Goal: Task Accomplishment & Management: Complete application form

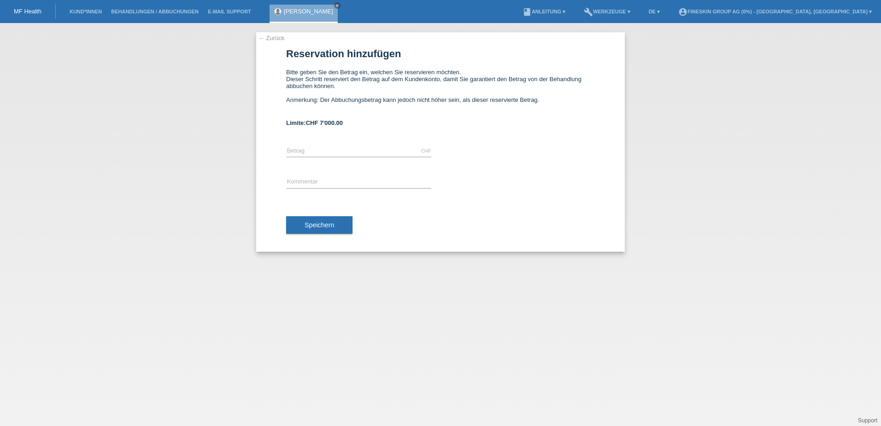
click at [82, 16] on li "Kund*innen" at bounding box center [85, 12] width 41 height 24
click at [82, 13] on link "Kund*innen" at bounding box center [85, 12] width 41 height 6
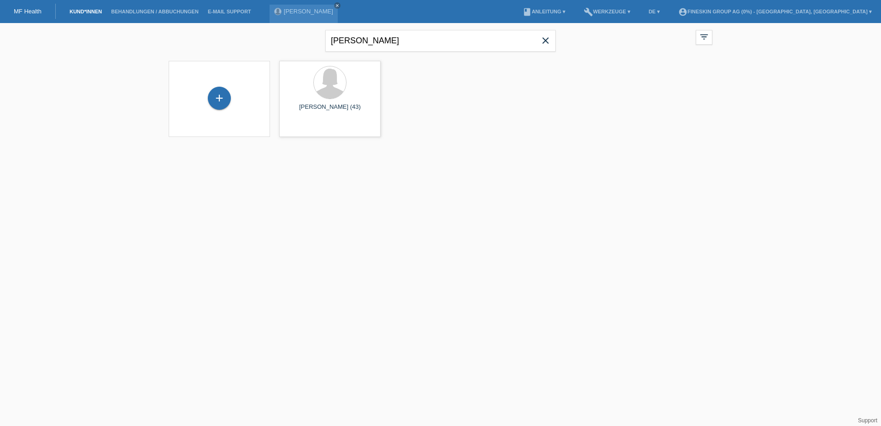
click at [546, 41] on icon "close" at bounding box center [545, 40] width 11 height 11
click at [335, 4] on icon "close" at bounding box center [337, 5] width 5 height 5
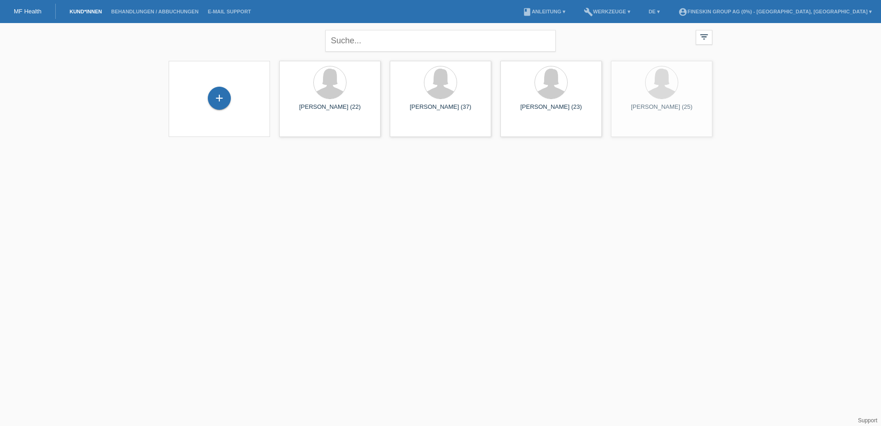
click at [80, 9] on link "Kund*innen" at bounding box center [85, 12] width 41 height 6
click at [219, 100] on div "+" at bounding box center [219, 98] width 23 height 23
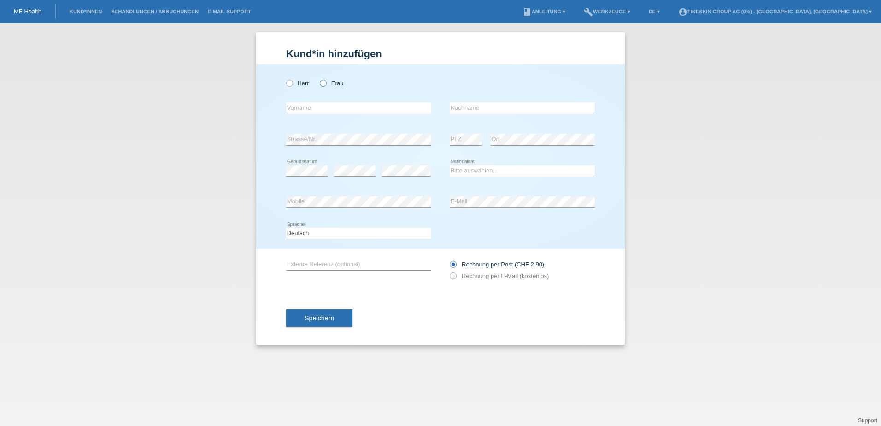
click at [319, 78] on icon at bounding box center [319, 78] width 0 height 0
click at [322, 84] on input "Frau" at bounding box center [323, 83] width 6 height 6
radio input "true"
click at [328, 106] on input "text" at bounding box center [358, 108] width 145 height 12
paste input "Marylin-Joana Winistörfer"
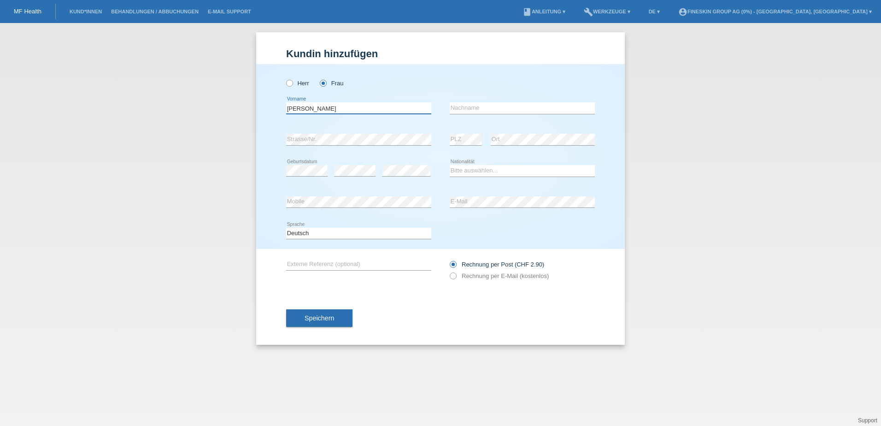
drag, startPoint x: 325, startPoint y: 106, endPoint x: 273, endPoint y: 110, distance: 52.2
click at [273, 110] on div "Herr Frau Marylin-Joana Winistörfer error Vorname error error" at bounding box center [440, 156] width 369 height 185
type input "Winistörfer"
click at [473, 106] on input "text" at bounding box center [522, 108] width 145 height 12
paste input "Marylin-Joana Winistörfer"
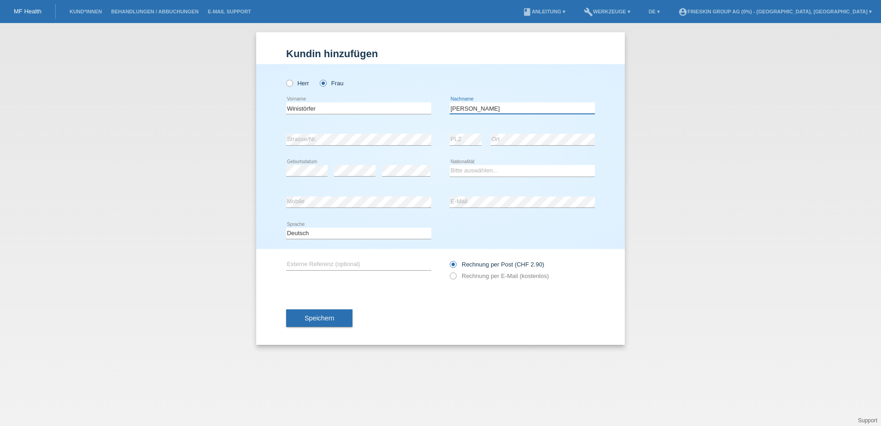
drag, startPoint x: 528, startPoint y: 105, endPoint x: 492, endPoint y: 105, distance: 36.4
click at [492, 105] on input "Marylin-Joana Winistörfer" at bounding box center [522, 108] width 145 height 12
type input "[PERSON_NAME]"
click at [493, 170] on select "Bitte auswählen... Schweiz Deutschland Liechtenstein Österreich ------------ Af…" at bounding box center [522, 170] width 145 height 11
select select "CH"
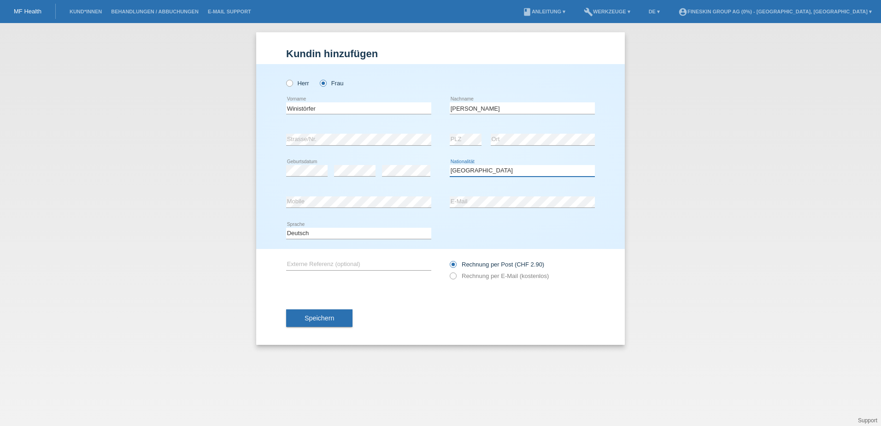
click at [450, 165] on select "Bitte auswählen... Schweiz Deutschland Liechtenstein Österreich ------------ Af…" at bounding box center [522, 170] width 145 height 11
click at [473, 273] on label "Rechnung per E-Mail (kostenlos)" at bounding box center [499, 275] width 99 height 7
click at [456, 273] on input "Rechnung per E-Mail (kostenlos)" at bounding box center [453, 278] width 6 height 12
radio input "true"
click at [334, 320] on button "Speichern" at bounding box center [319, 318] width 66 height 18
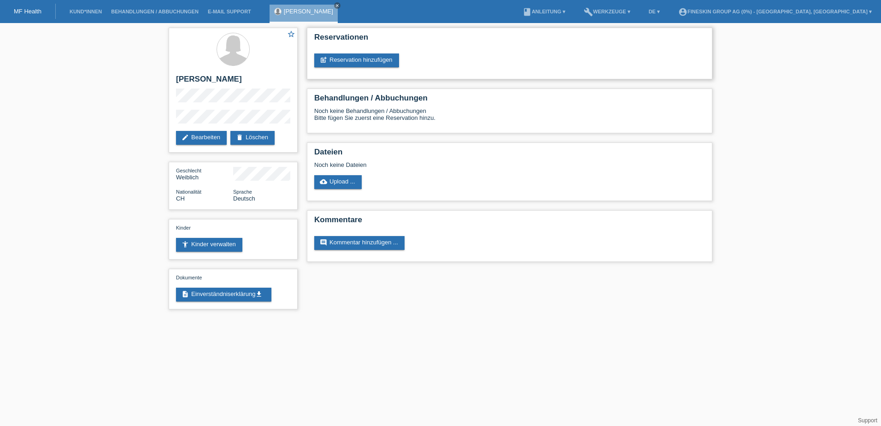
click at [349, 53] on div "Reservationen post_add Reservation hinzufügen" at bounding box center [510, 54] width 406 height 52
click at [349, 57] on link "post_add Reservation hinzufügen" at bounding box center [356, 60] width 85 height 14
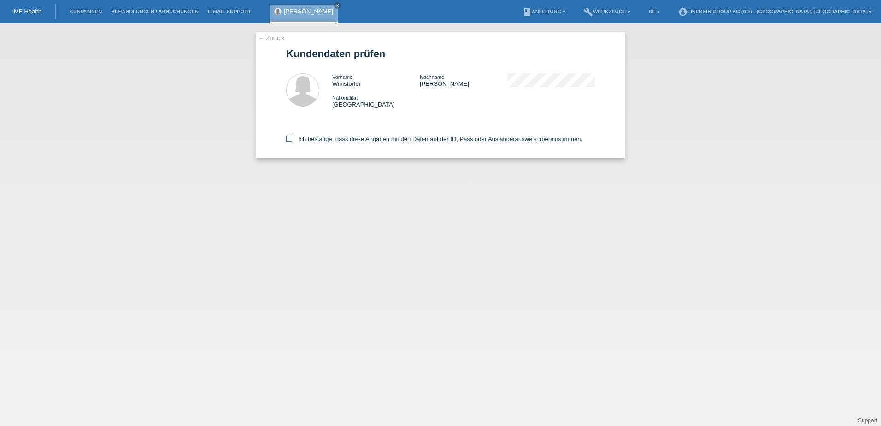
click at [359, 138] on label "Ich bestätige, dass diese Angaben mit den Daten auf der ID, Pass oder Ausländer…" at bounding box center [434, 139] width 296 height 7
click at [292, 138] on input "Ich bestätige, dass diese Angaben mit den Daten auf der ID, Pass oder Ausländer…" at bounding box center [289, 139] width 6 height 6
checkbox input "true"
